Goal: Task Accomplishment & Management: Use online tool/utility

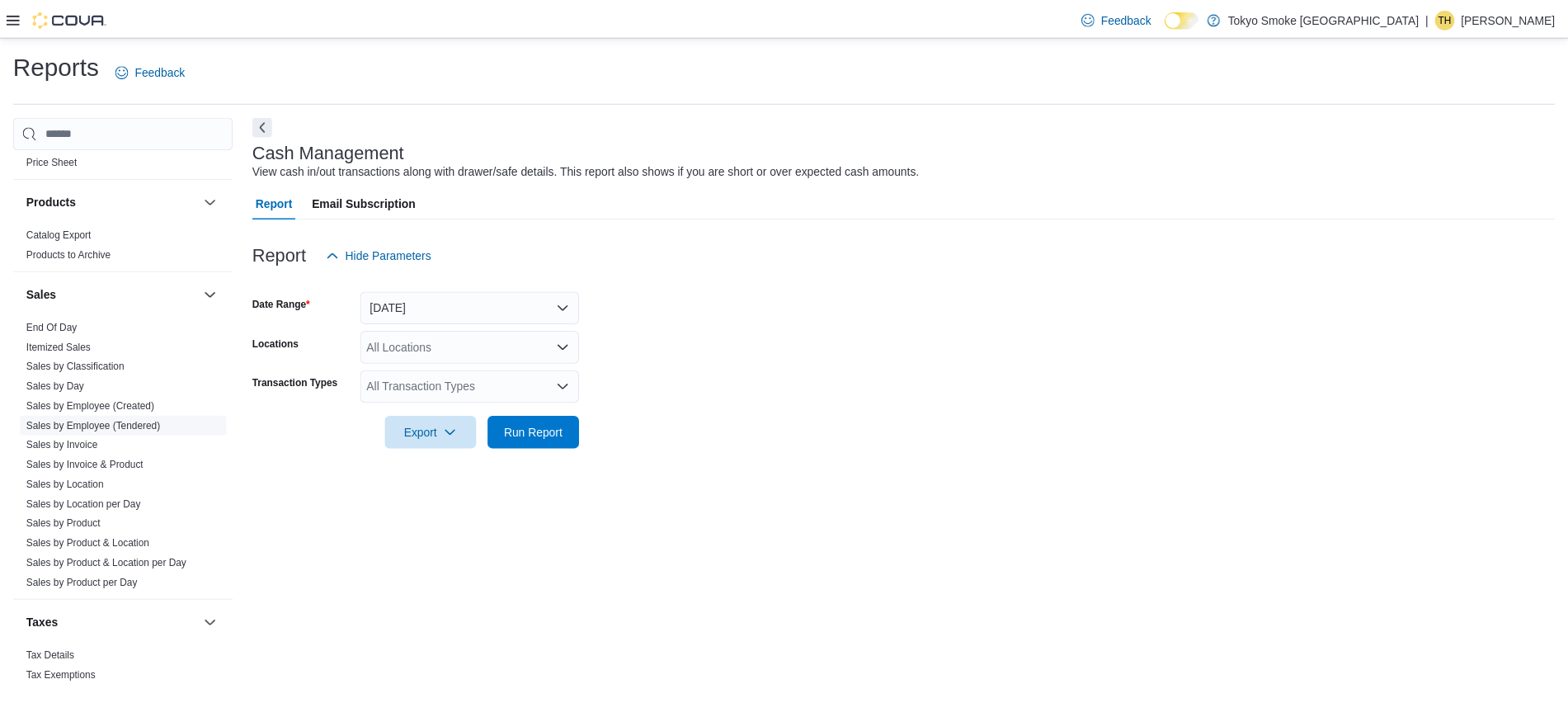
scroll to position [947, 0]
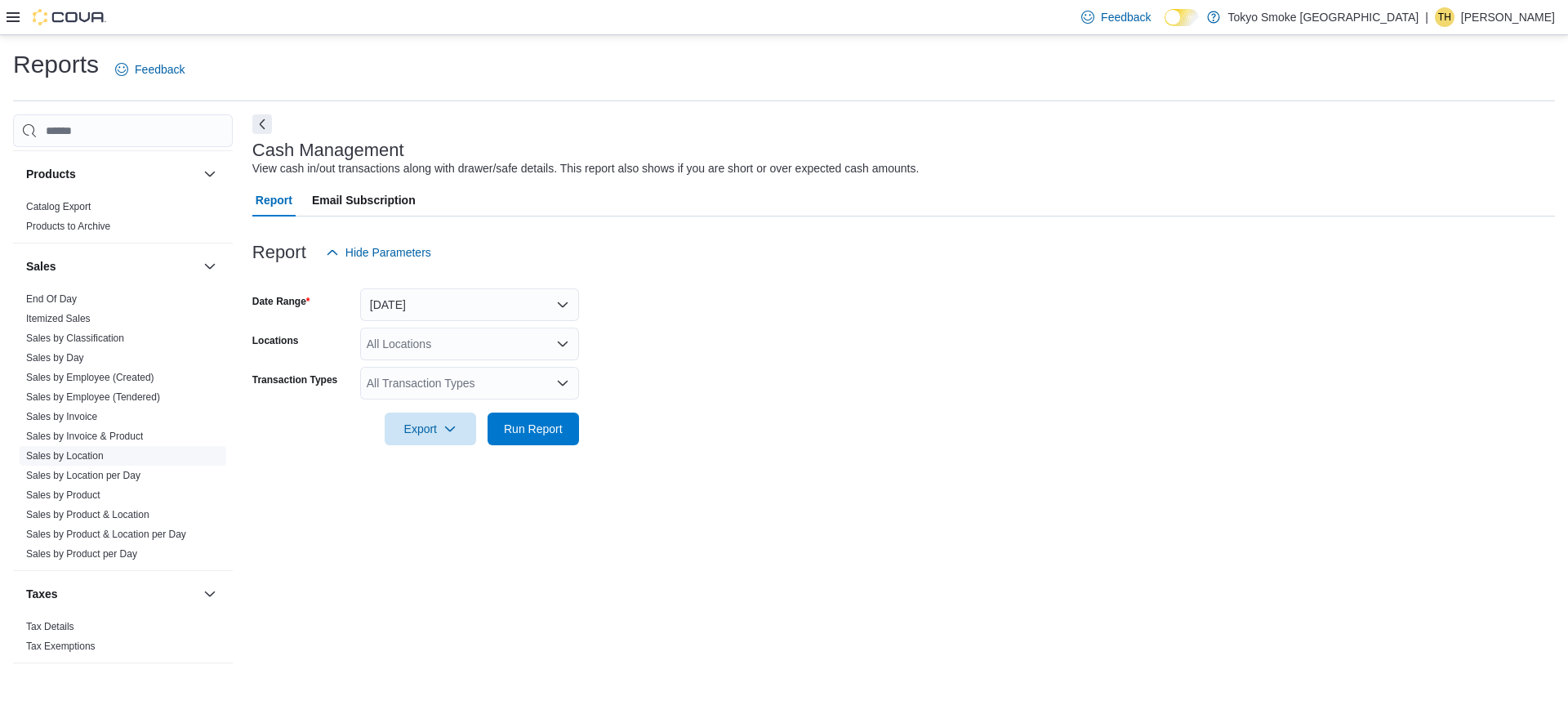
click at [97, 452] on link "Sales by Location" at bounding box center [64, 455] width 77 height 11
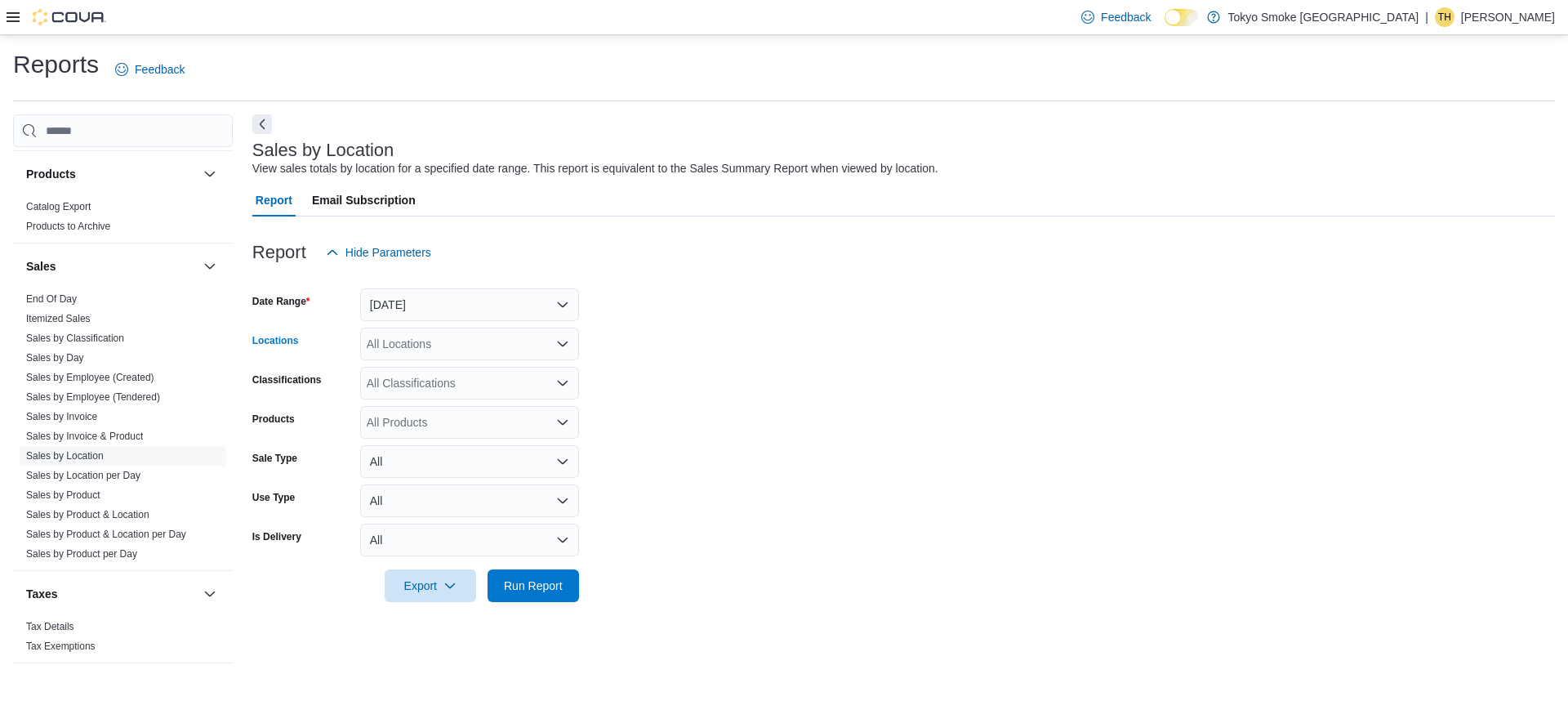
click at [413, 339] on div "All Locations" at bounding box center [470, 344] width 219 height 33
type input "*****"
click at [426, 371] on span "[GEOGRAPHIC_DATA]" at bounding box center [463, 372] width 119 height 17
click at [826, 486] on form "Date Range [DATE] Locations [GEOGRAPHIC_DATA] Centre Classifications All Classi…" at bounding box center [903, 435] width 1303 height 333
click at [629, 703] on div "Reports Feedback Cash Management Cash Management Cash Out Details Compliance OC…" at bounding box center [784, 372] width 1568 height 674
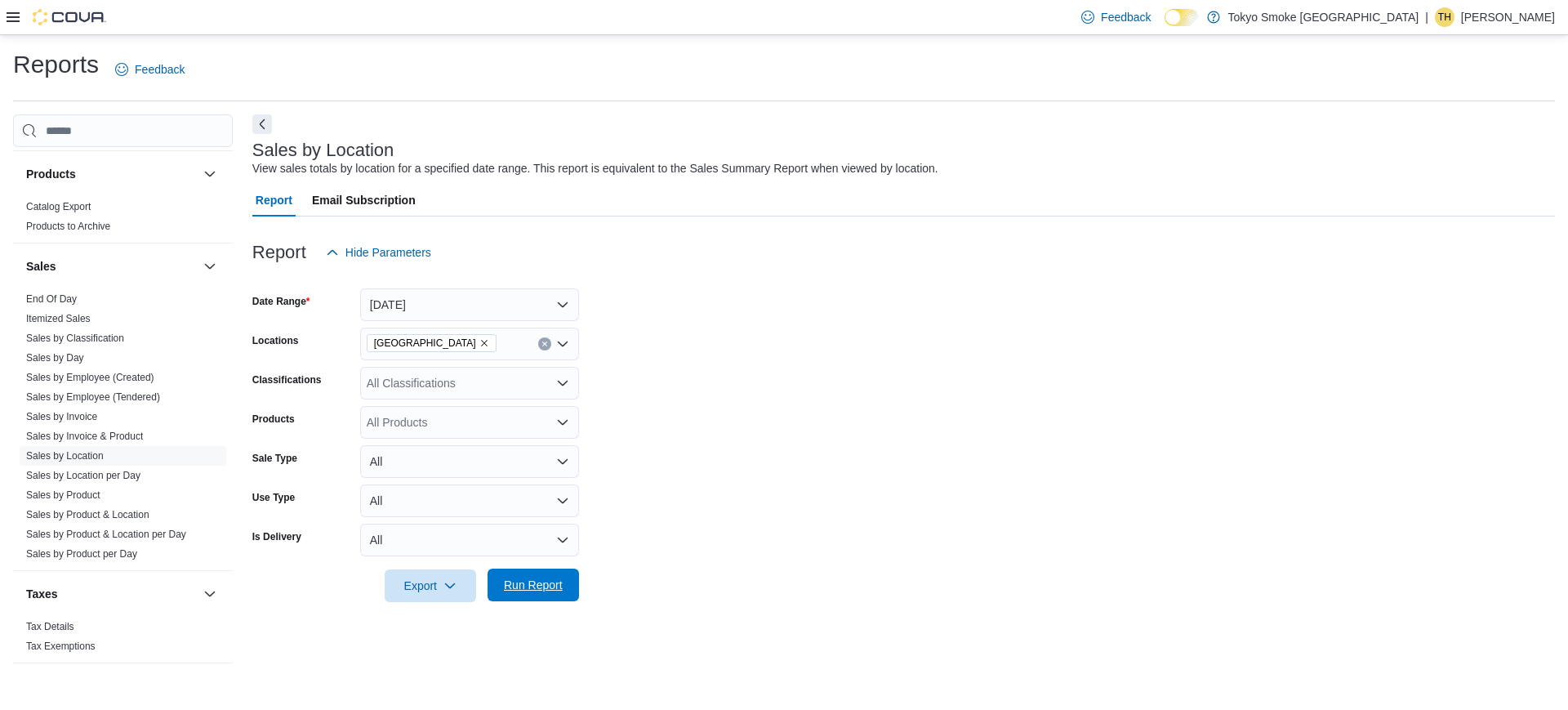
click at [539, 575] on span "Run Report" at bounding box center [533, 585] width 72 height 33
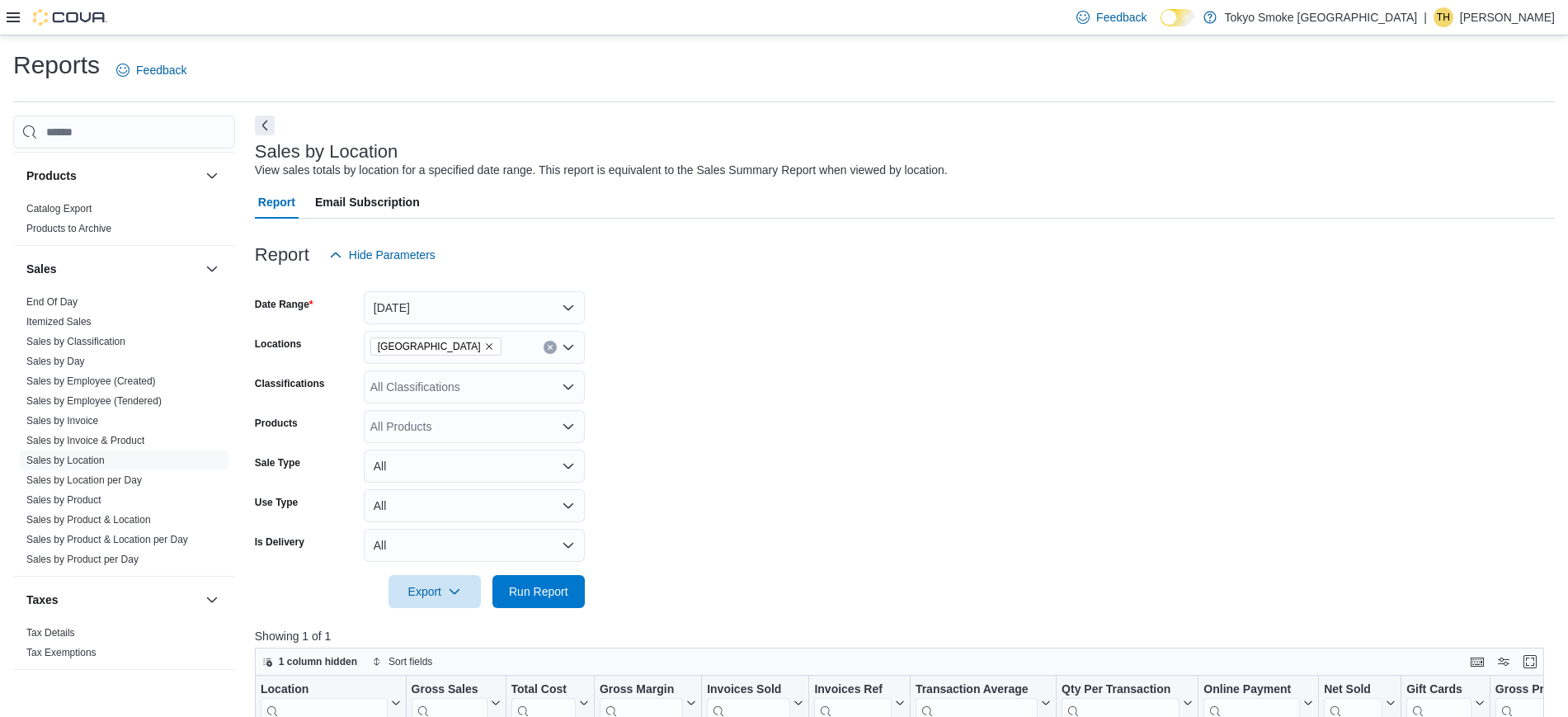
click at [613, 424] on form "Date Range [DATE] Locations [GEOGRAPHIC_DATA] Centre Classifications All Classi…" at bounding box center [904, 439] width 1300 height 337
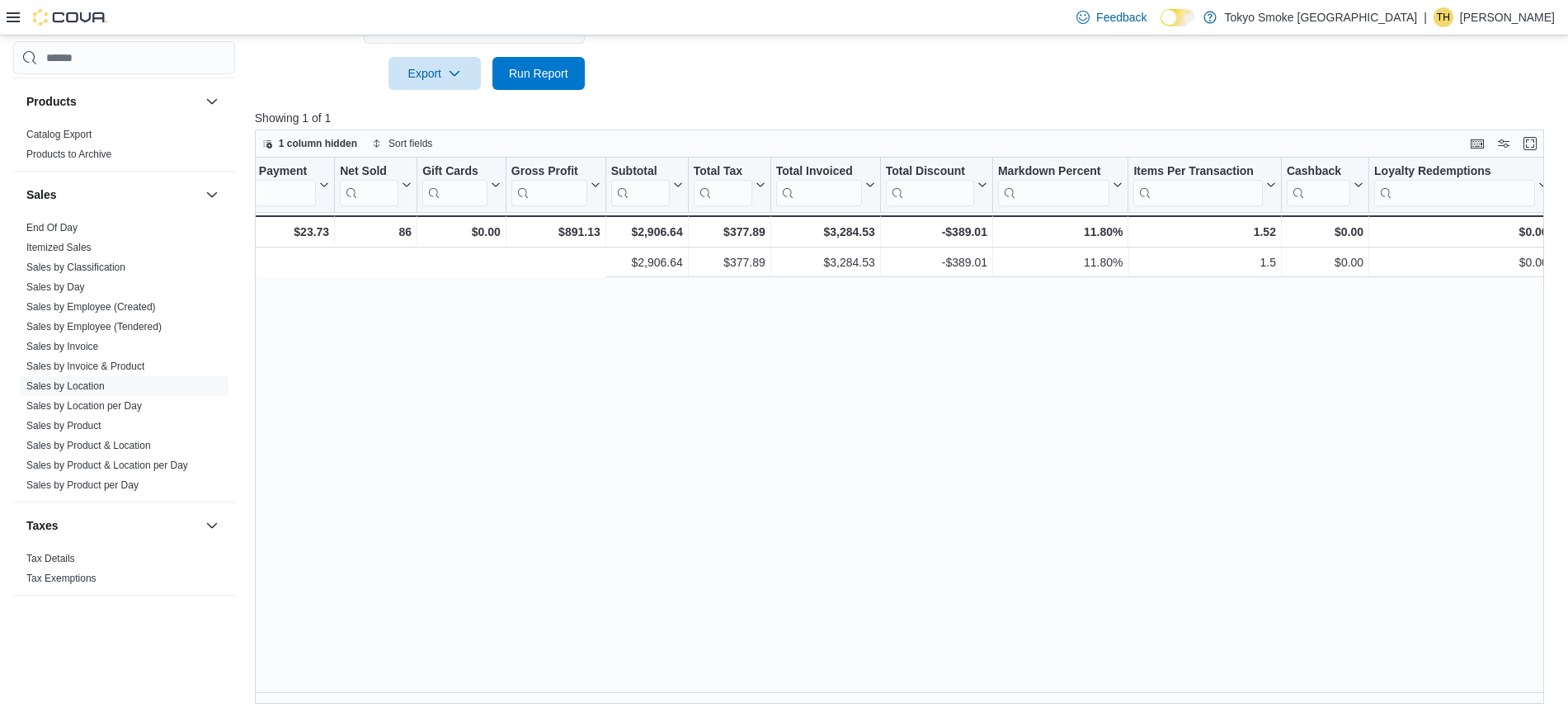
scroll to position [0, 1490]
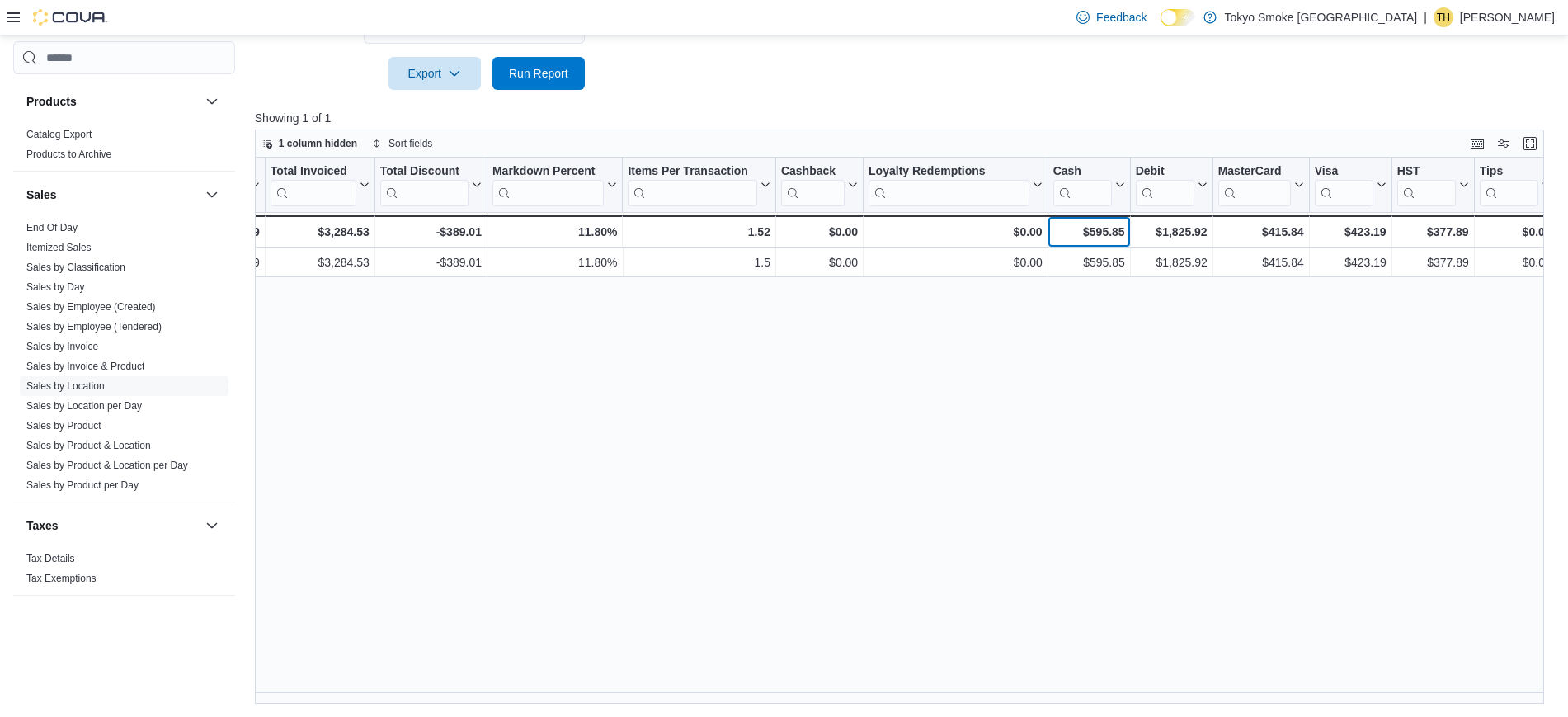
click at [1100, 228] on div "$595.85" at bounding box center [1089, 232] width 72 height 20
copy div "595.85"
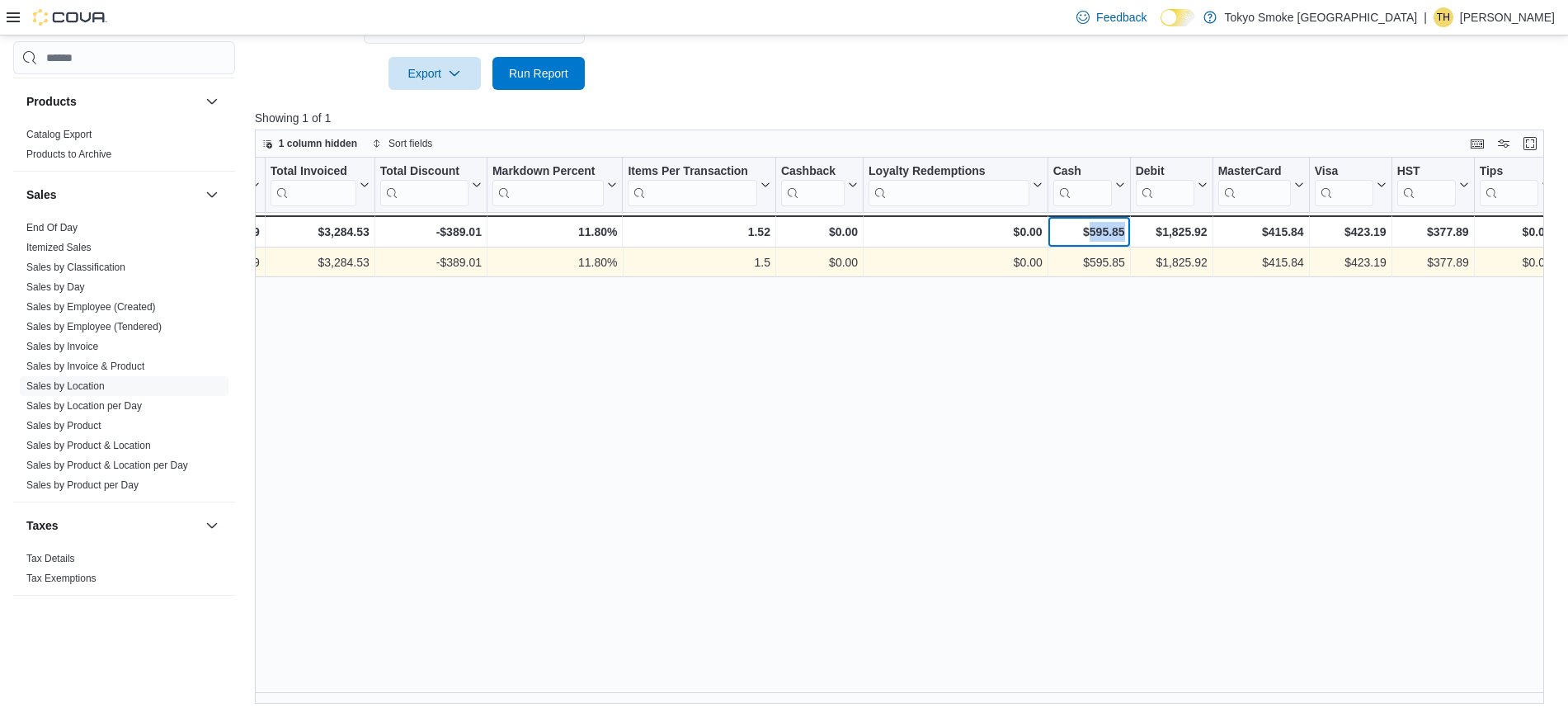
scroll to position [0, 0]
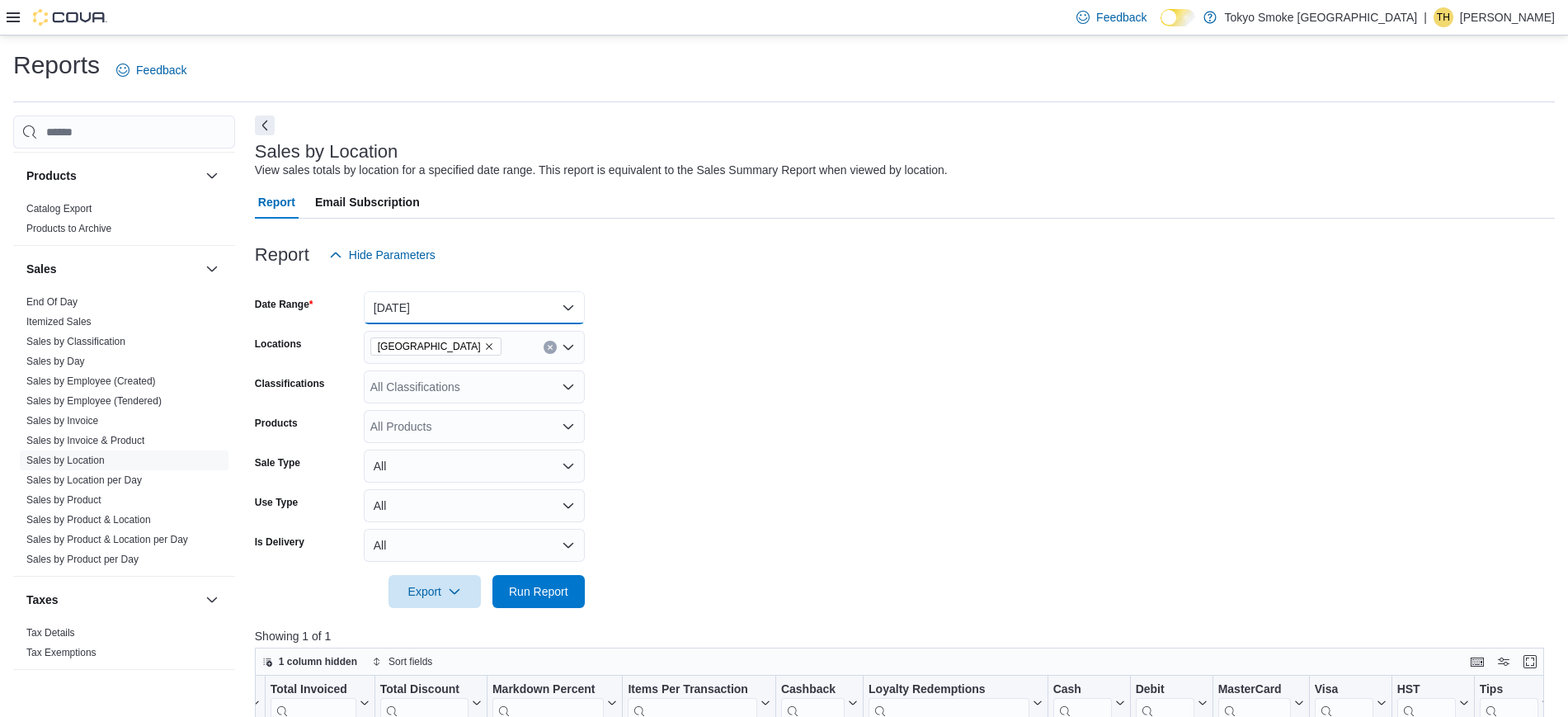
click at [458, 301] on button "[DATE]" at bounding box center [475, 308] width 221 height 33
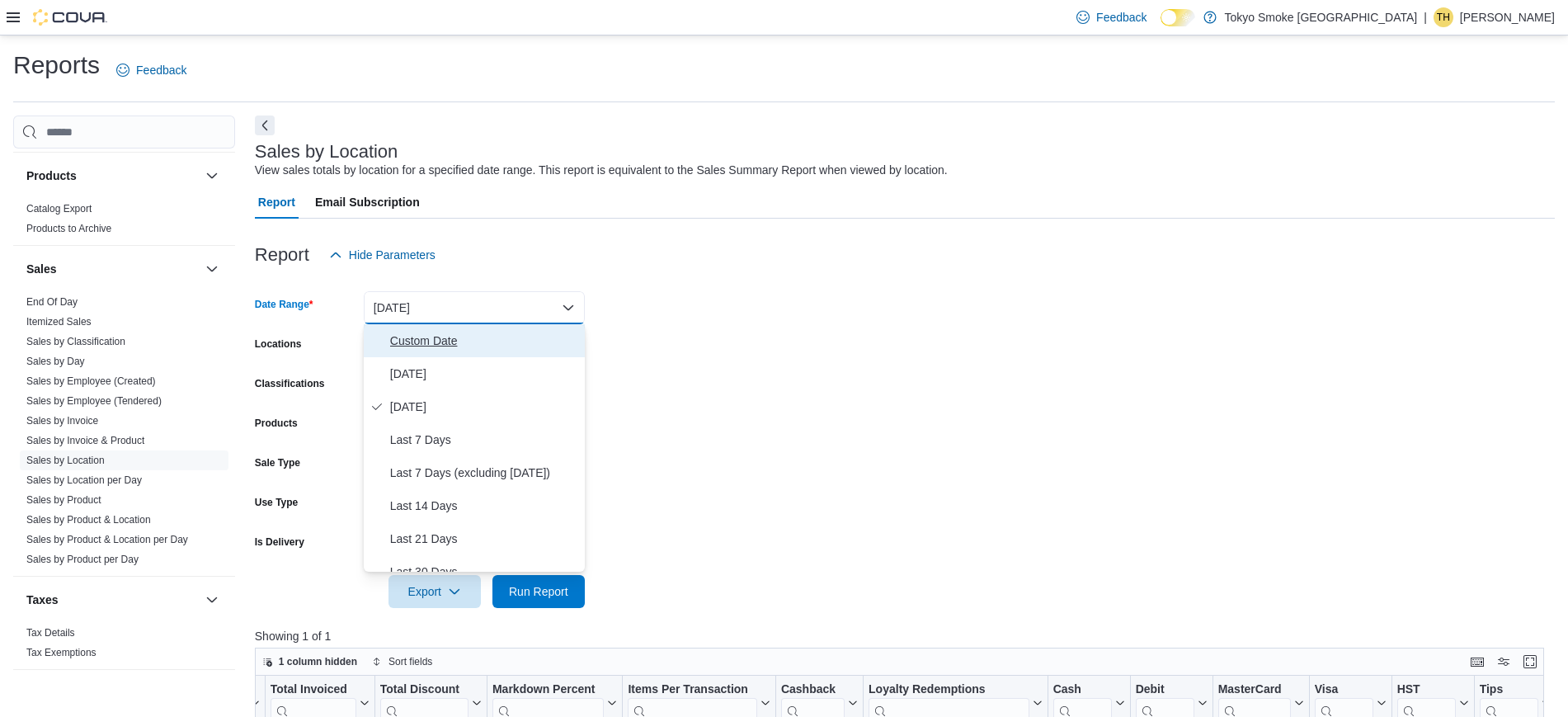
click at [463, 344] on span "Custom Date" at bounding box center [484, 340] width 188 height 20
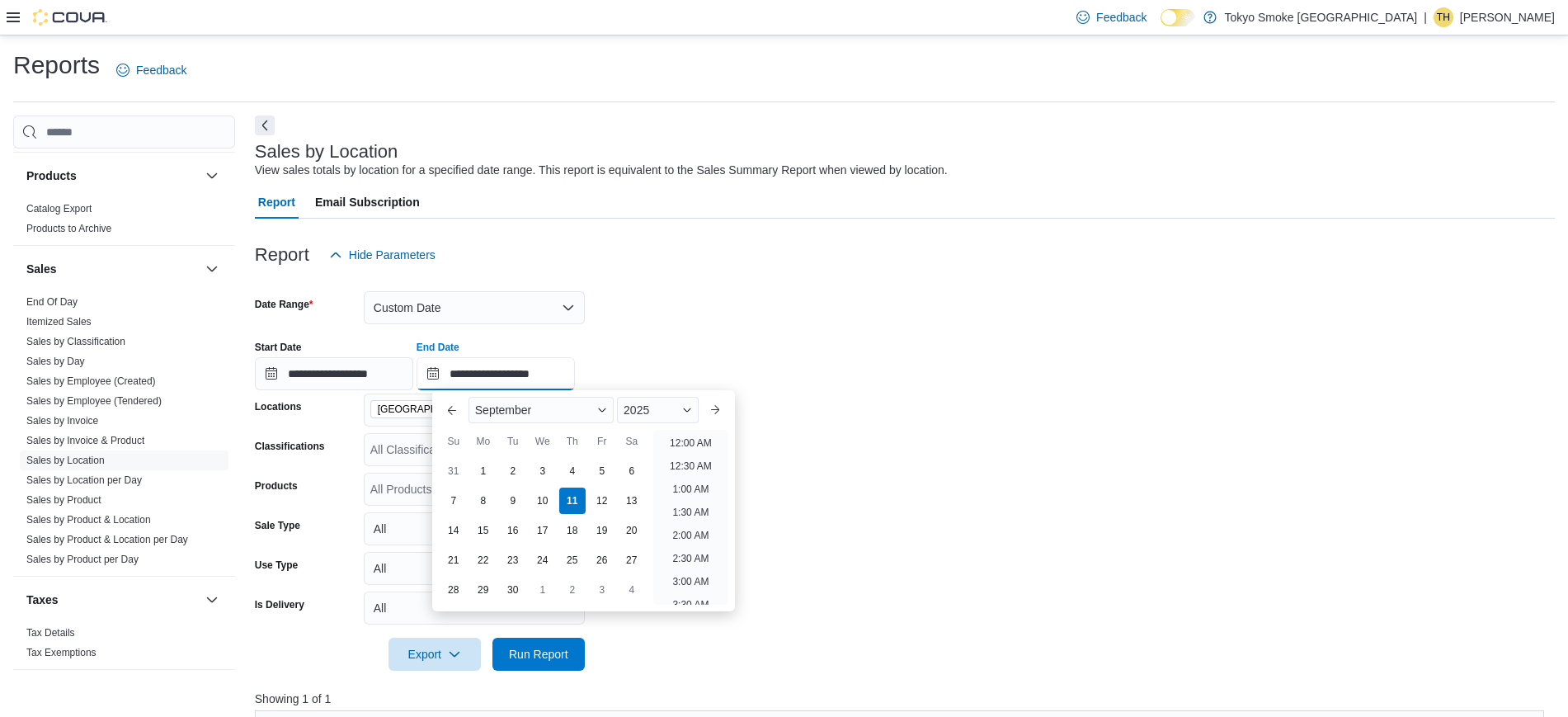
click at [513, 377] on input "**********" at bounding box center [496, 373] width 158 height 33
click at [507, 491] on div "9" at bounding box center [512, 501] width 29 height 29
type input "**********"
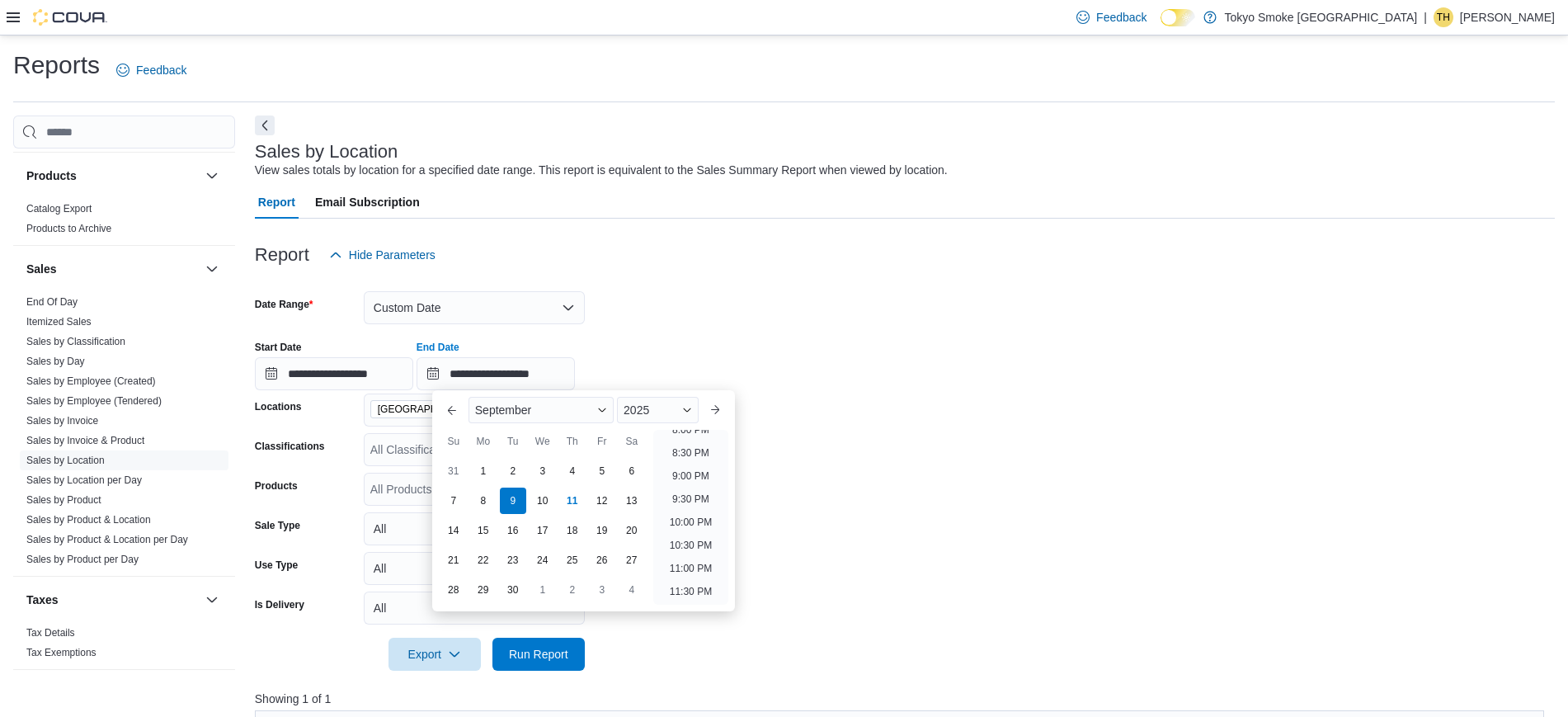
click at [818, 408] on form "**********" at bounding box center [904, 471] width 1300 height 399
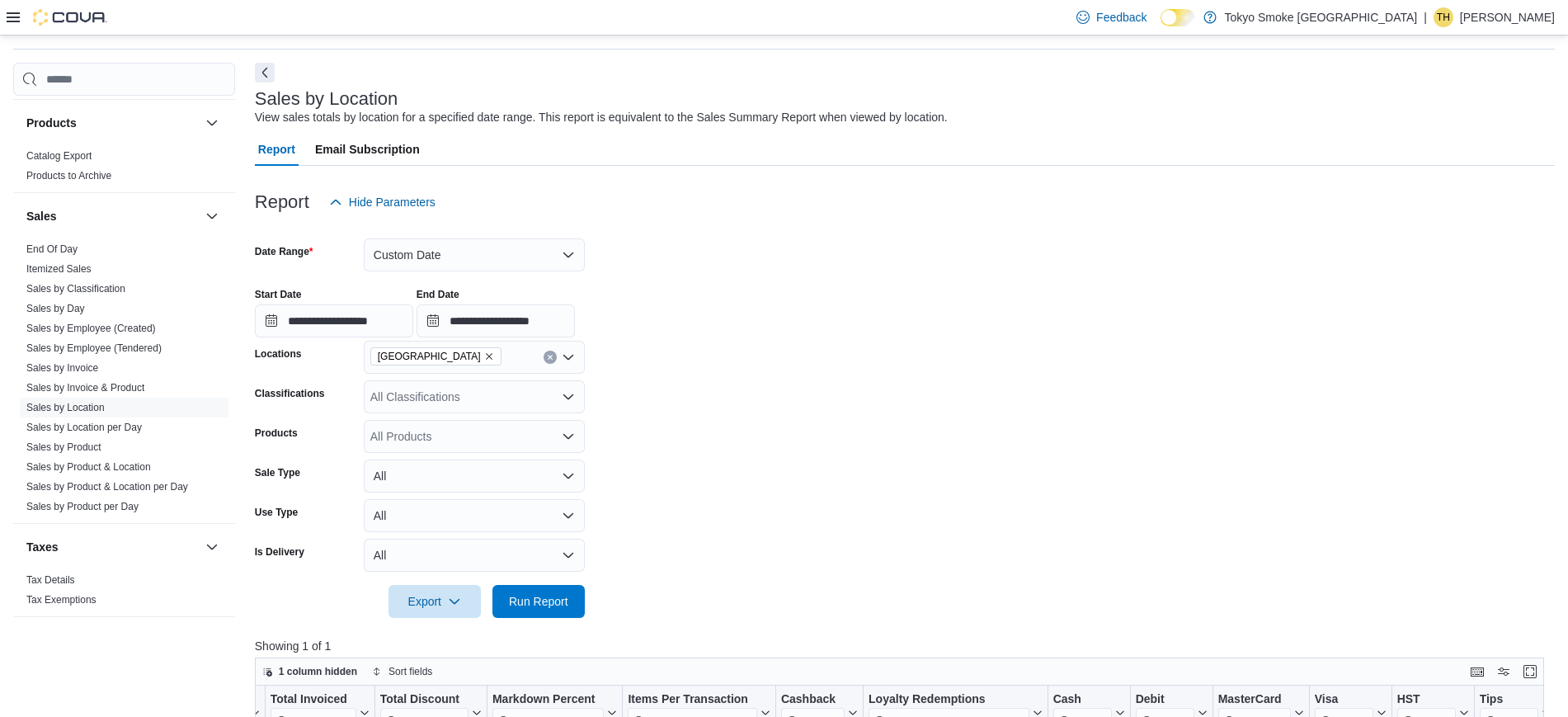
scroll to position [77, 0]
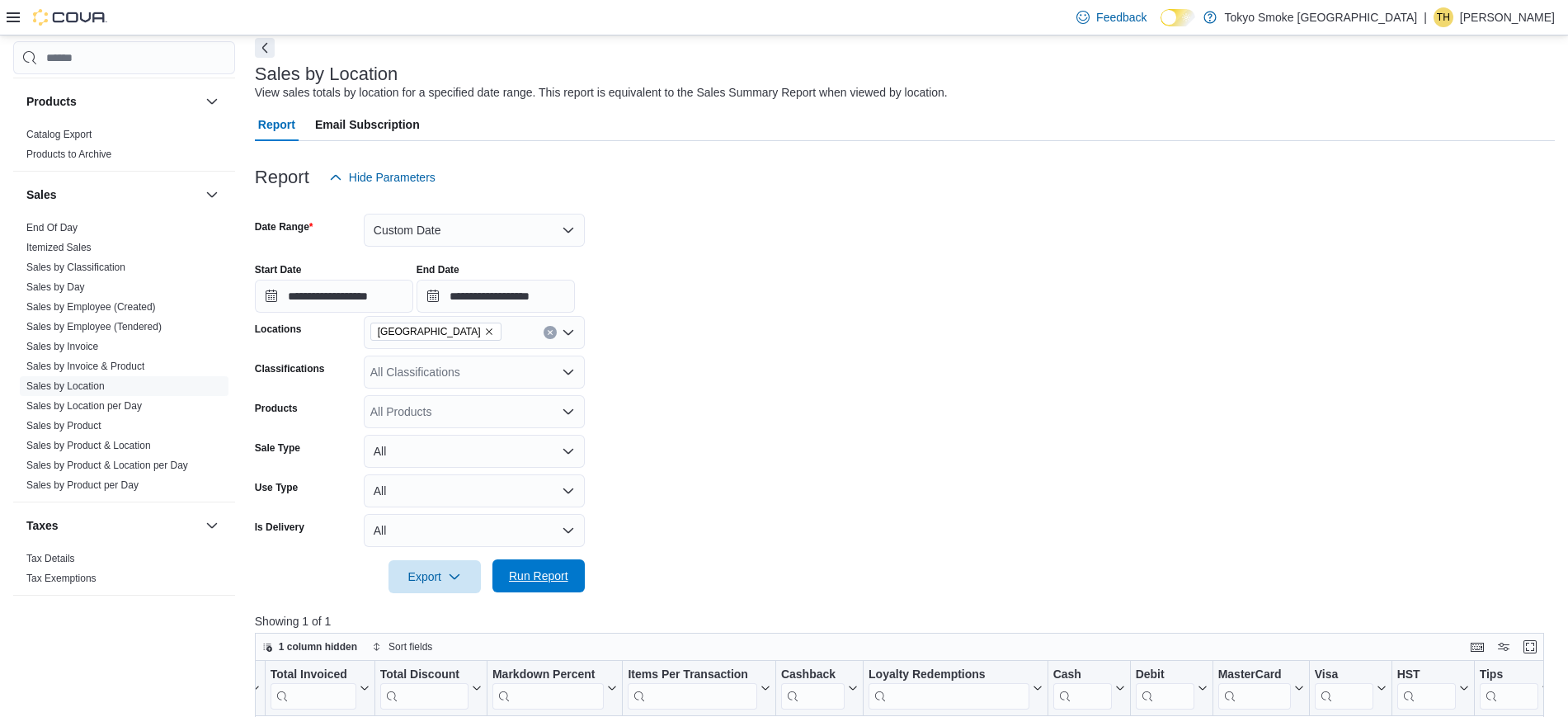
click at [545, 573] on span "Run Report" at bounding box center [539, 576] width 60 height 17
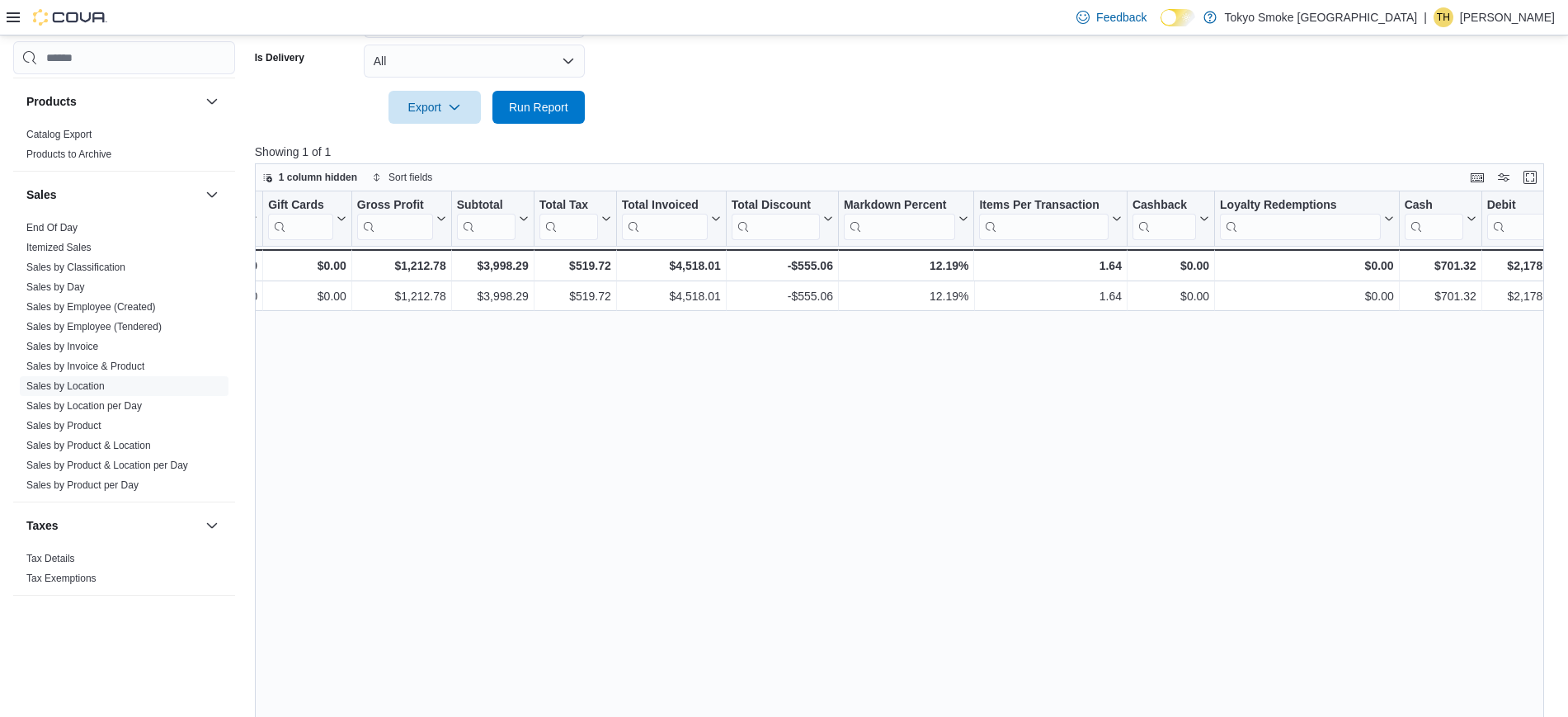
scroll to position [0, 1490]
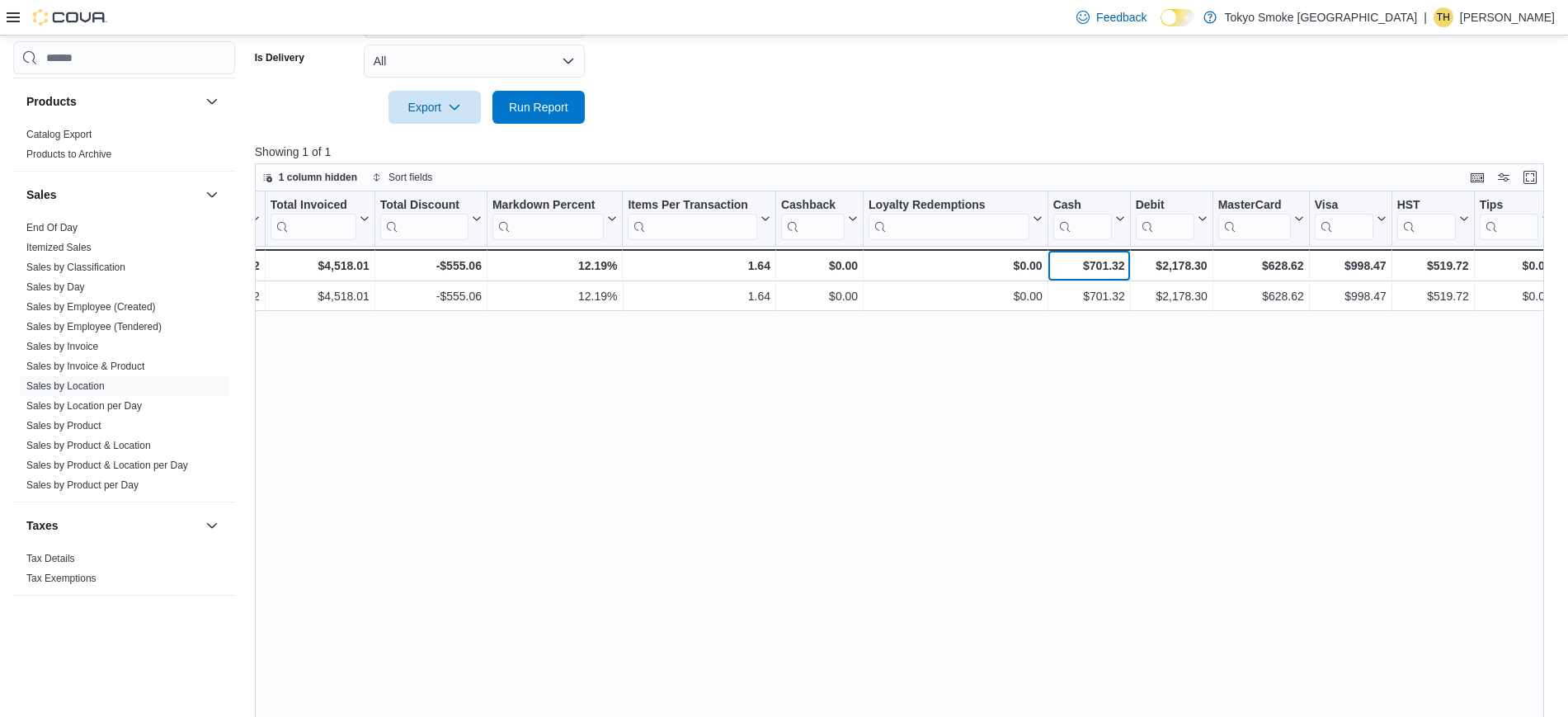
click at [1113, 258] on div "$701.32" at bounding box center [1089, 265] width 72 height 20
copy div "701.32"
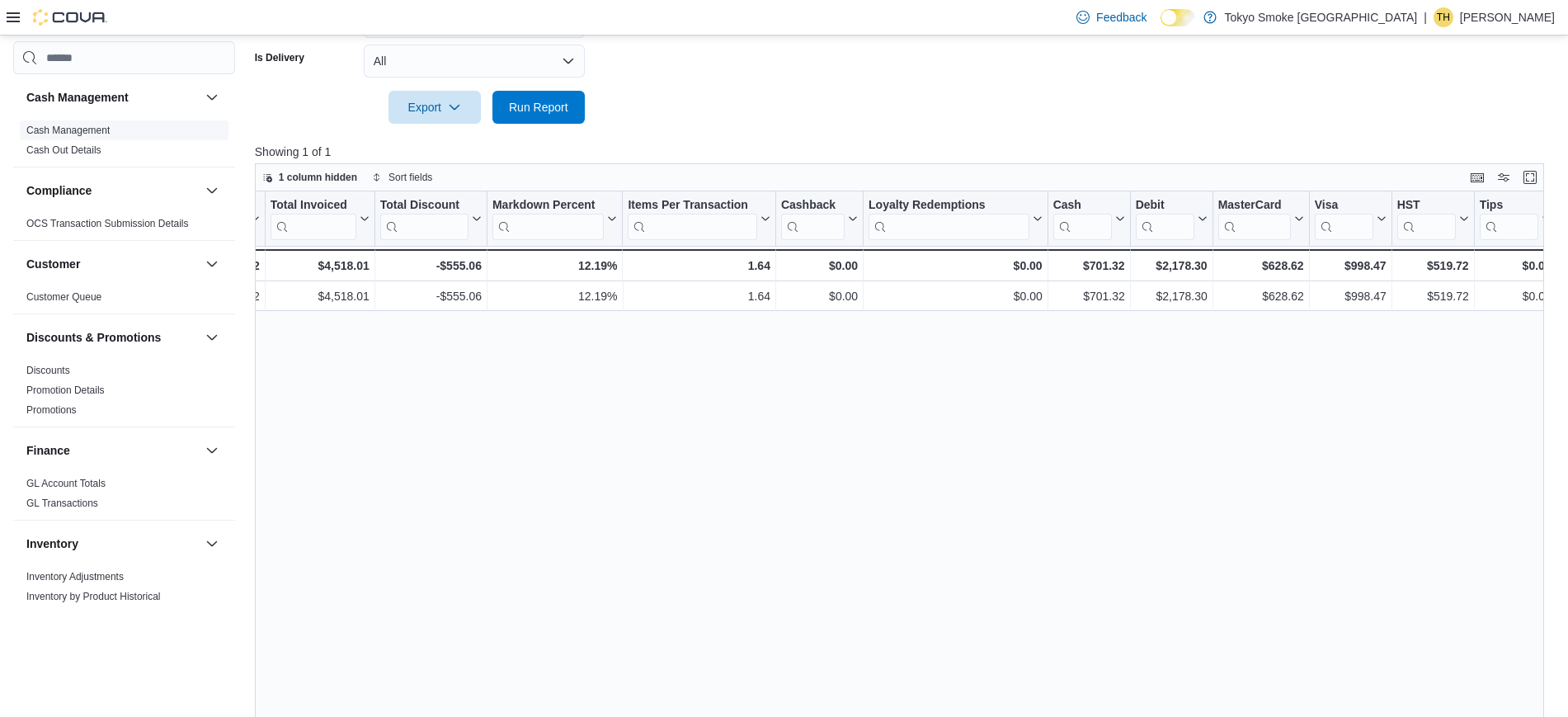
click at [87, 121] on span "Cash Management" at bounding box center [124, 130] width 208 height 20
click at [89, 132] on link "Cash Management" at bounding box center [68, 130] width 83 height 11
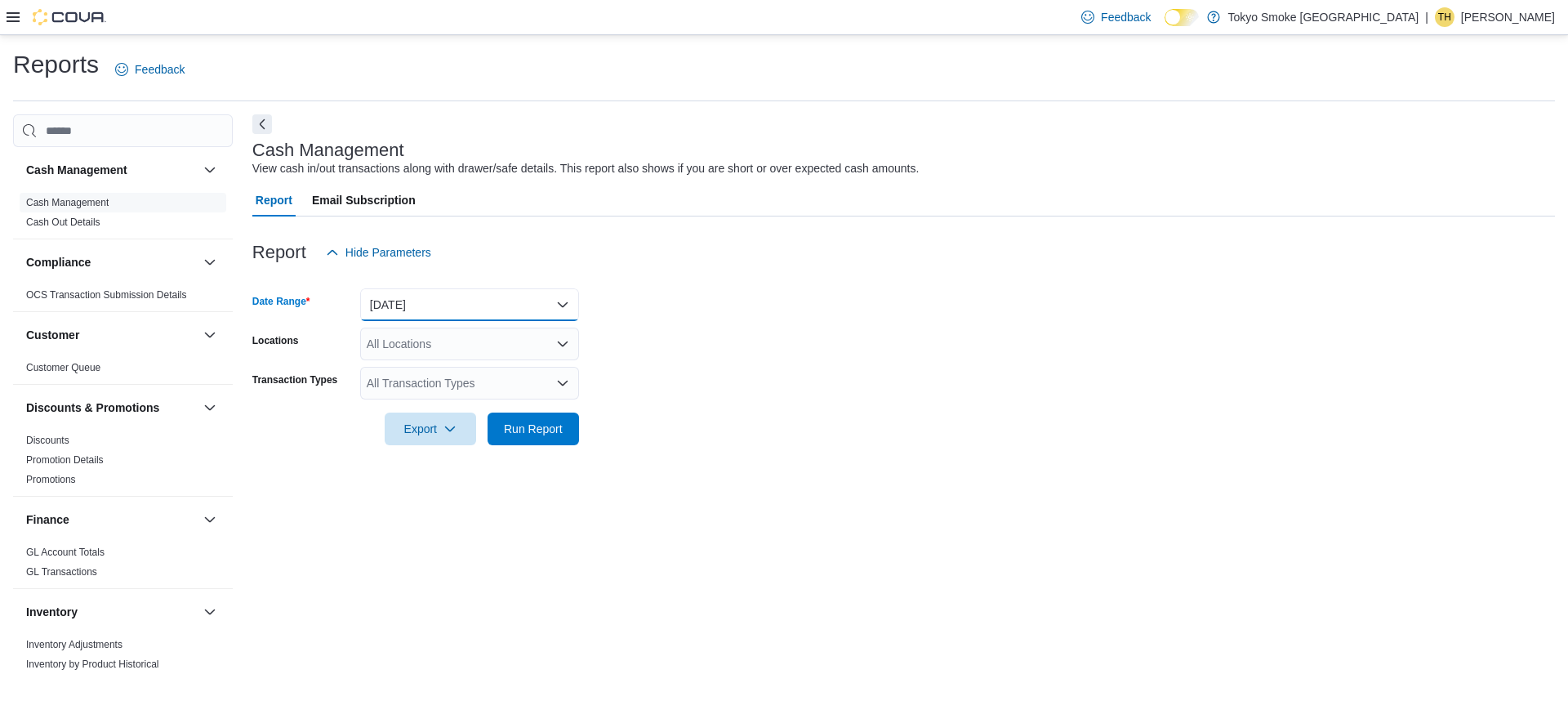
click at [476, 303] on button "[DATE]" at bounding box center [470, 305] width 219 height 33
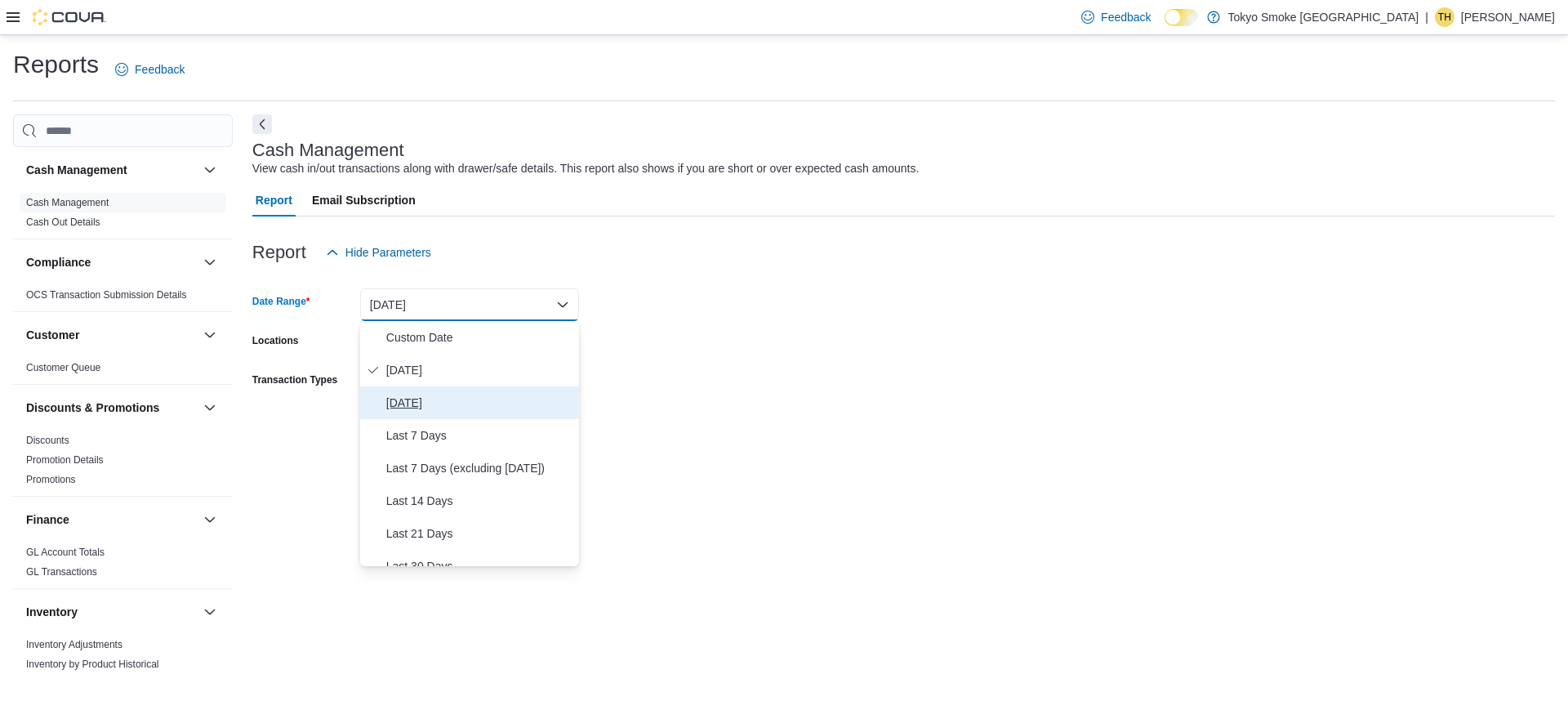
click at [441, 413] on button "[DATE]" at bounding box center [470, 403] width 219 height 33
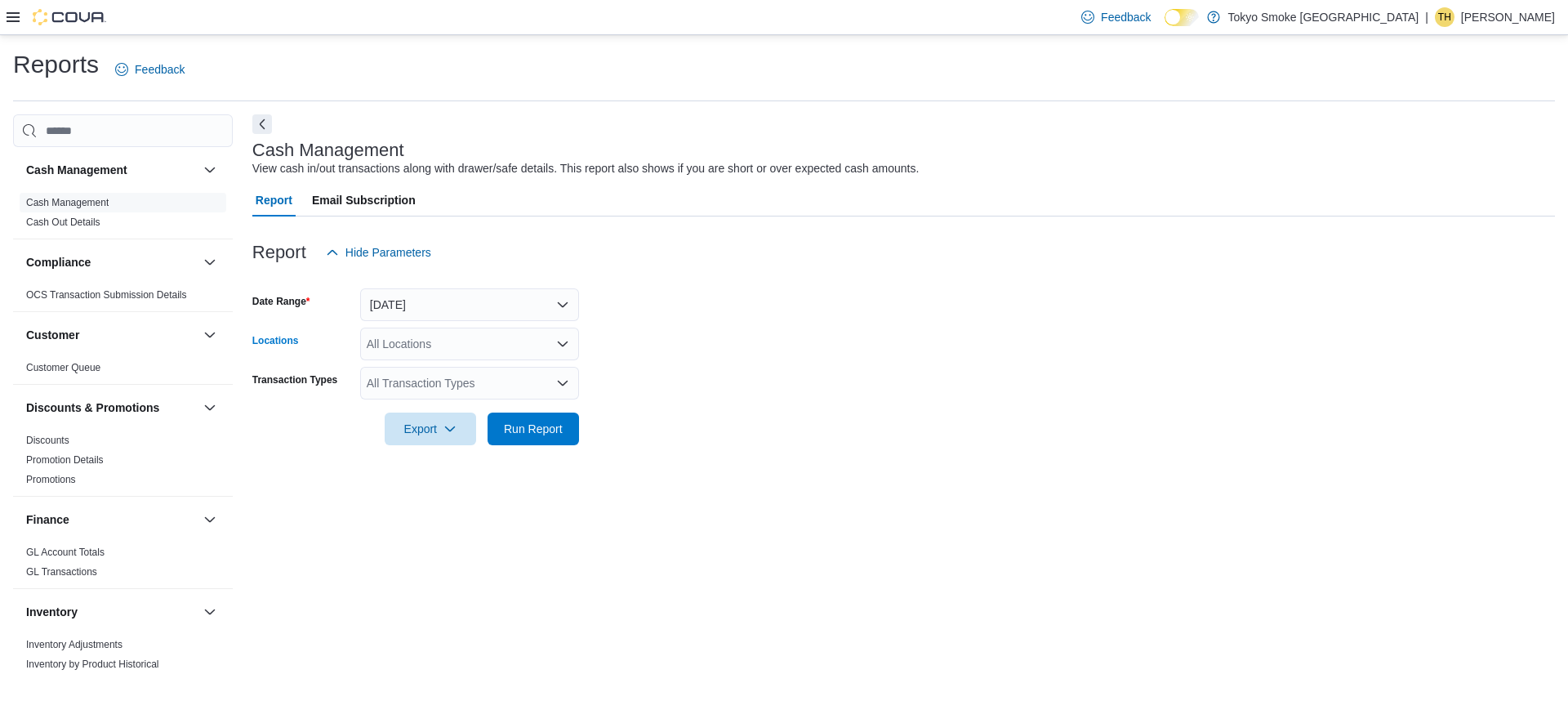
click at [423, 344] on div "All Locations" at bounding box center [470, 344] width 219 height 33
type input "*****"
click at [430, 371] on span "[GEOGRAPHIC_DATA]" at bounding box center [463, 372] width 119 height 17
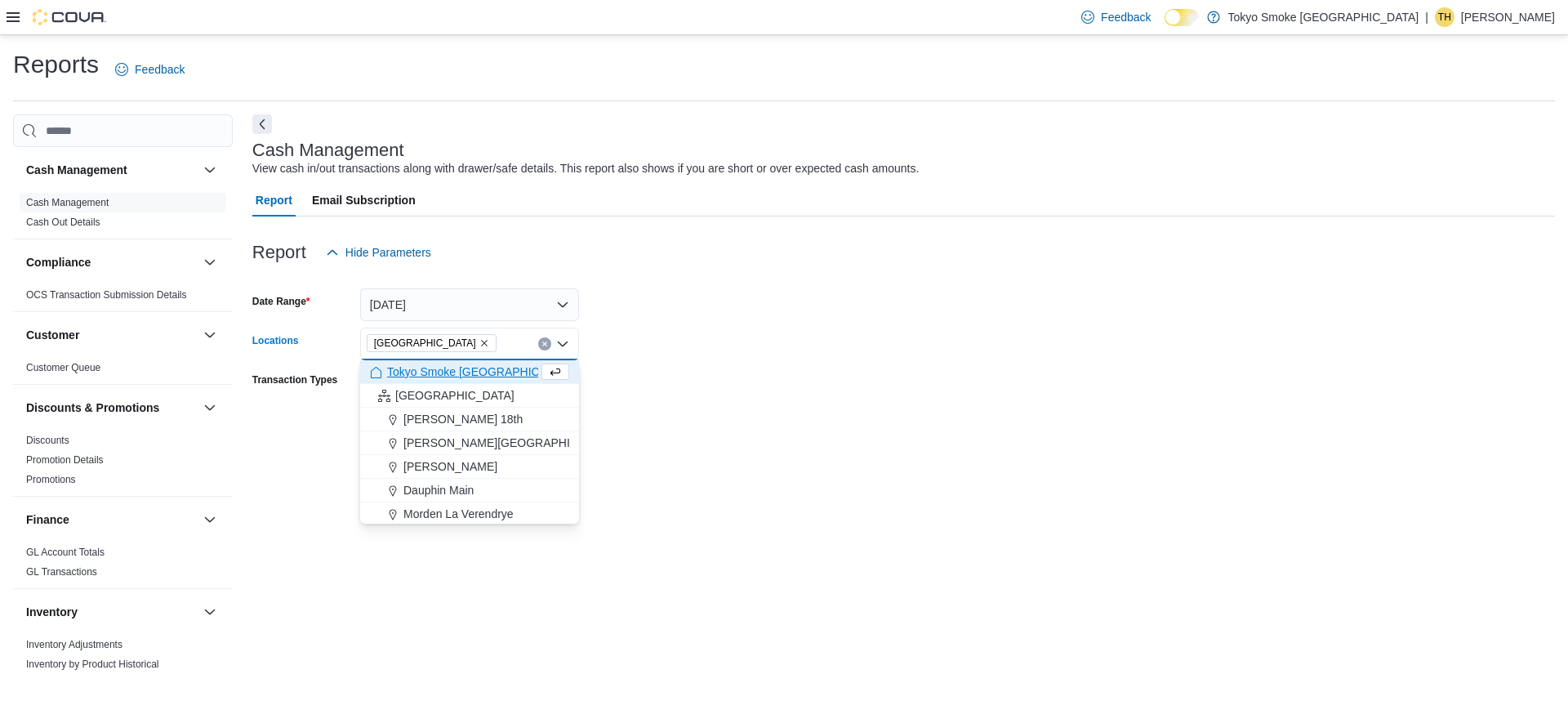
click at [1143, 448] on div at bounding box center [903, 455] width 1303 height 20
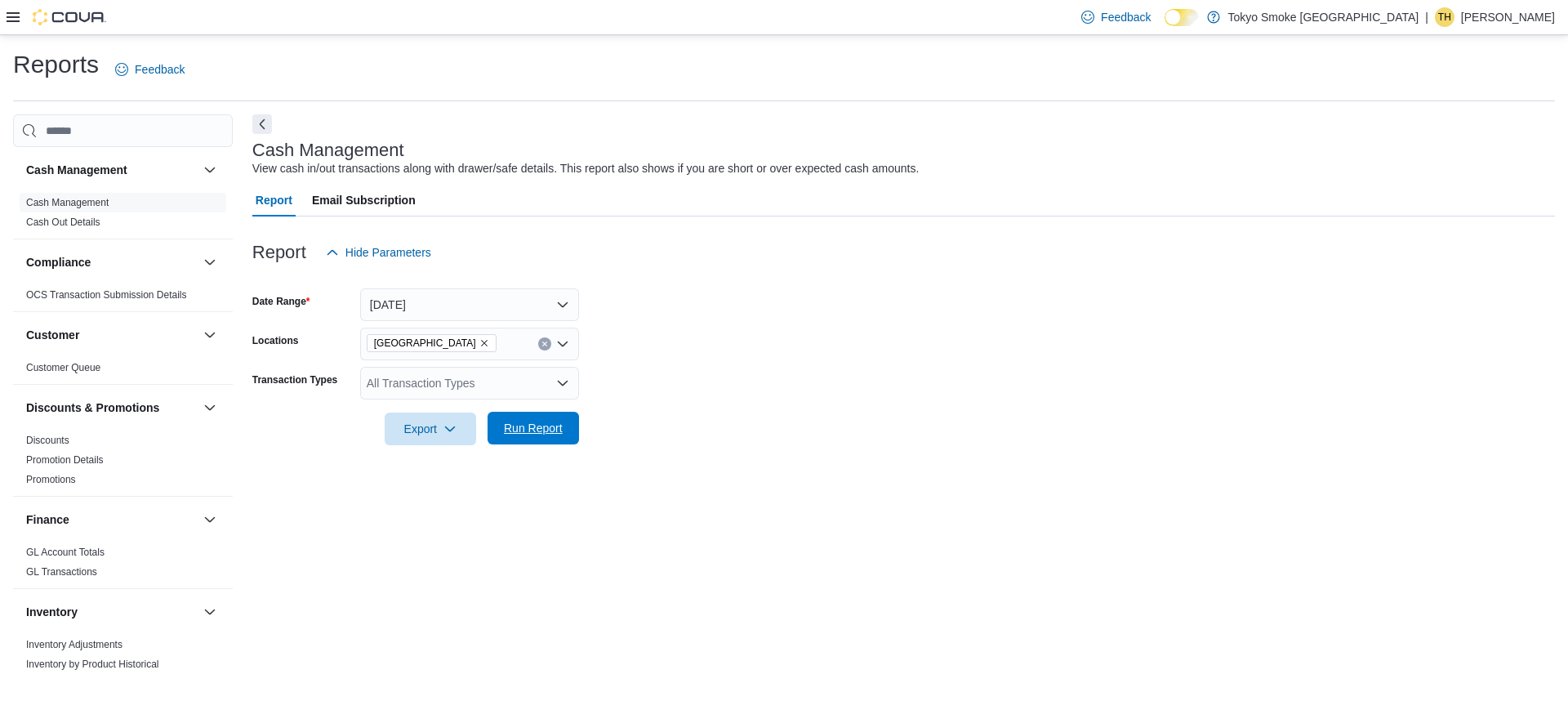
click at [552, 432] on span "Run Report" at bounding box center [533, 427] width 59 height 17
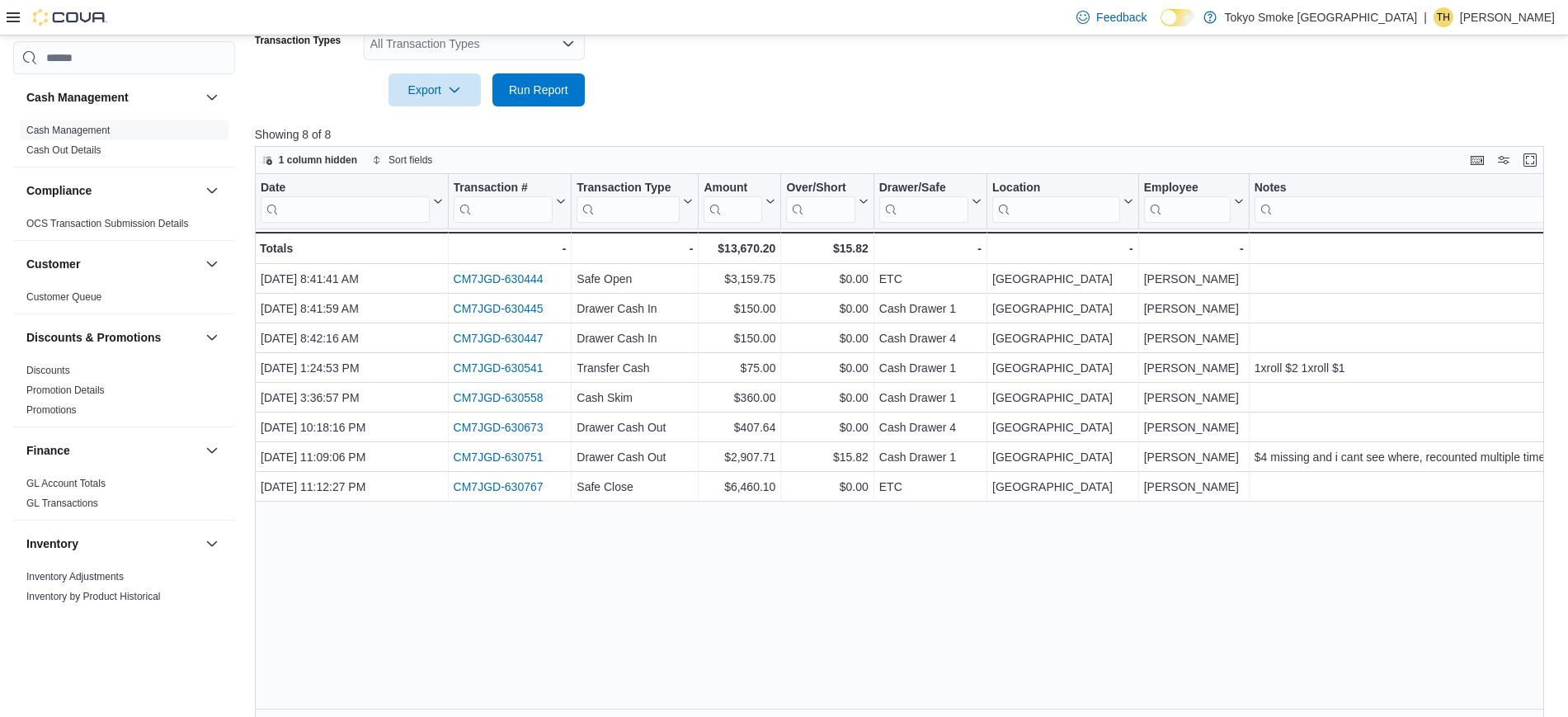
scroll to position [343, 0]
